Goal: Transaction & Acquisition: Purchase product/service

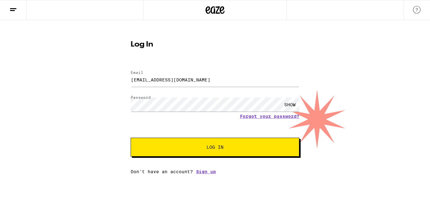
click at [191, 152] on button "Log In" at bounding box center [215, 147] width 169 height 19
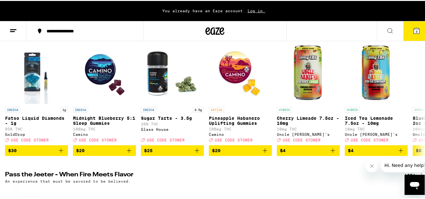
scroll to position [64, 0]
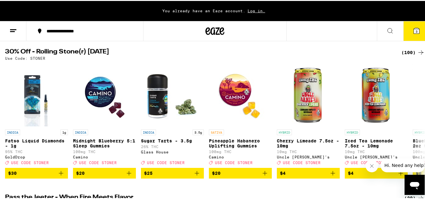
click at [418, 50] on icon at bounding box center [422, 52] width 8 height 8
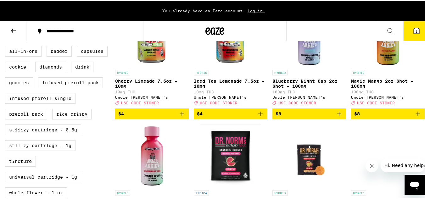
scroll to position [218, 0]
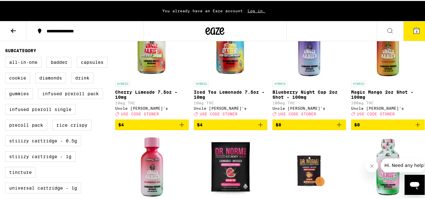
drag, startPoint x: 56, startPoint y: 70, endPoint x: 53, endPoint y: 77, distance: 7.5
click at [56, 67] on label "Badder" at bounding box center [59, 61] width 25 height 11
click at [7, 57] on input "Badder" at bounding box center [6, 57] width 0 height 0
checkbox input "true"
click at [50, 82] on label "Diamonds" at bounding box center [50, 77] width 31 height 11
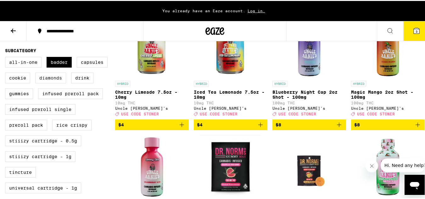
click at [7, 57] on input "Diamonds" at bounding box center [6, 57] width 0 height 0
checkbox input "true"
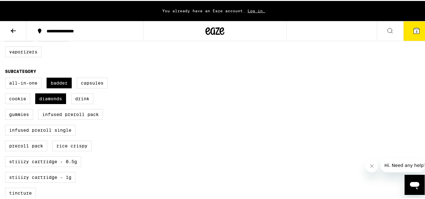
scroll to position [79, 0]
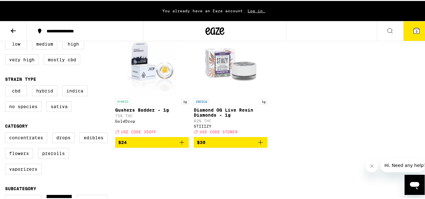
click at [257, 145] on icon "Add to bag" at bounding box center [261, 142] width 8 height 8
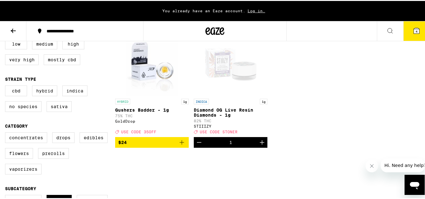
click at [10, 27] on icon at bounding box center [13, 30] width 8 height 8
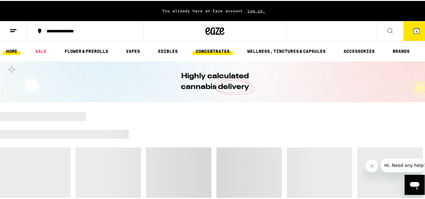
click at [210, 49] on link "CONCENTRATES" at bounding box center [213, 51] width 40 height 8
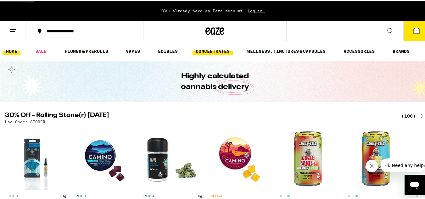
click at [210, 49] on link "CONCENTRATES" at bounding box center [213, 51] width 40 height 8
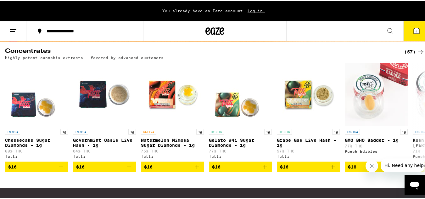
scroll to position [60, 0]
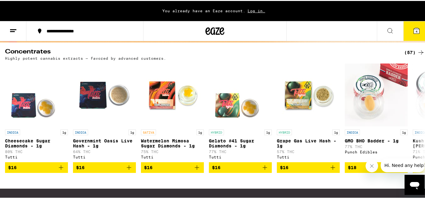
click at [374, 166] on icon "Close message from company" at bounding box center [371, 166] width 5 height 5
click at [418, 50] on icon at bounding box center [422, 52] width 8 height 8
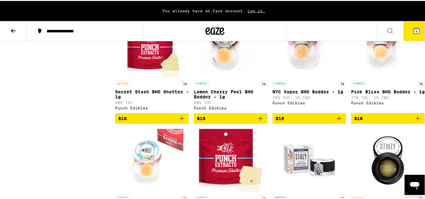
scroll to position [454, 0]
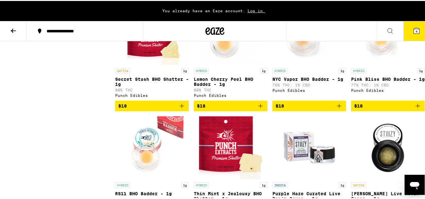
click at [259, 109] on icon "Add to bag" at bounding box center [261, 105] width 8 height 8
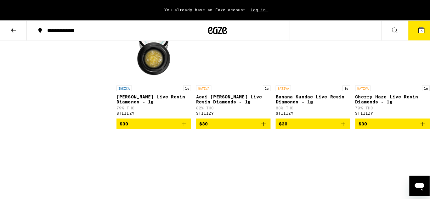
scroll to position [709, 0]
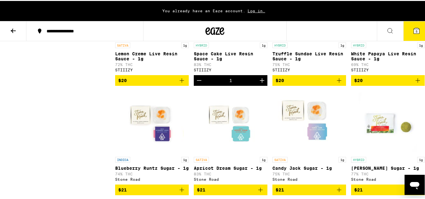
click at [416, 30] on span "5" at bounding box center [417, 31] width 2 height 4
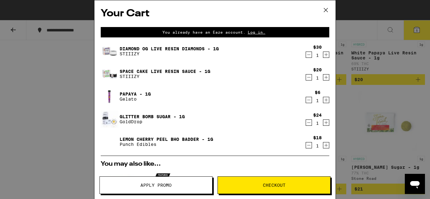
click at [306, 100] on icon "Decrement" at bounding box center [309, 100] width 6 height 8
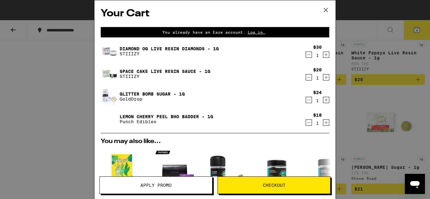
click at [306, 56] on icon "Decrement" at bounding box center [309, 55] width 6 height 8
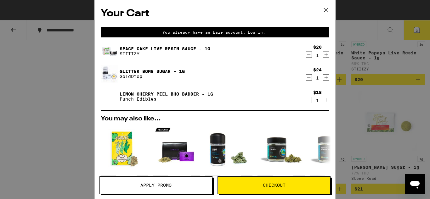
click at [256, 184] on span "Checkout" at bounding box center [274, 185] width 112 height 4
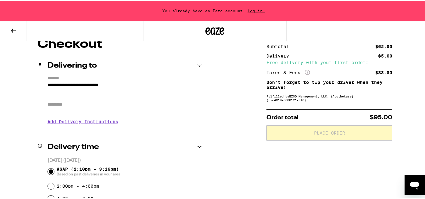
scroll to position [30, 0]
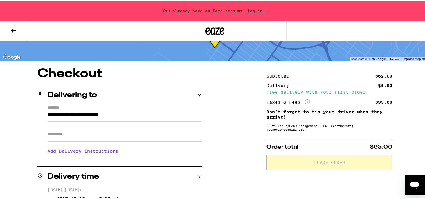
click at [286, 102] on div "Taxes & Fees More Info" at bounding box center [288, 102] width 43 height 6
